Goal: Information Seeking & Learning: Learn about a topic

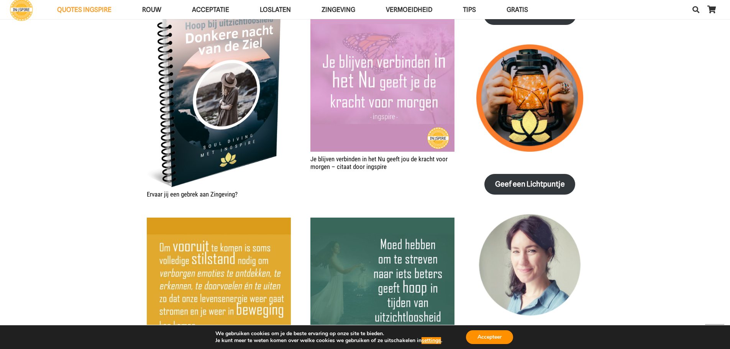
scroll to position [1034, 0]
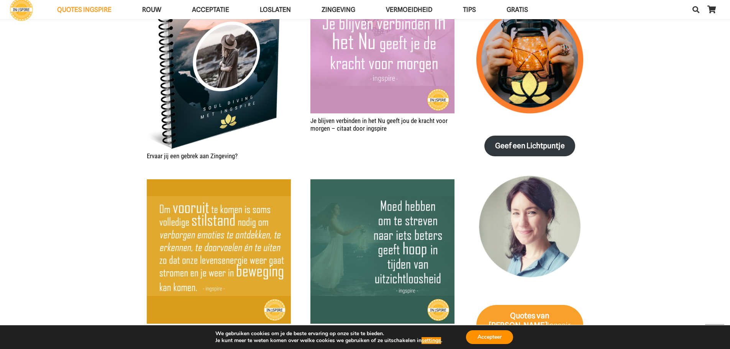
click at [377, 276] on img "Moed hebben om te streven naar iets beters" at bounding box center [382, 251] width 144 height 144
drag, startPoint x: 377, startPoint y: 232, endPoint x: 433, endPoint y: 28, distance: 211.4
